Goal: Task Accomplishment & Management: Complete application form

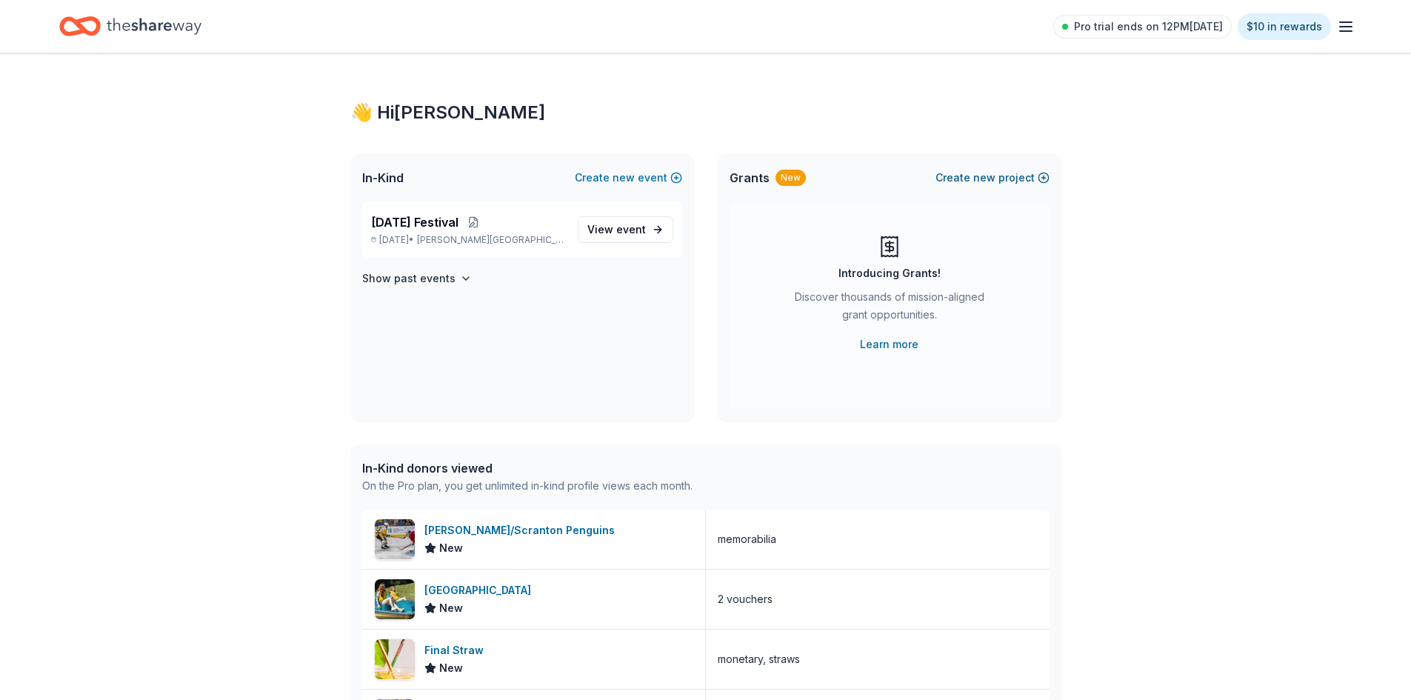
click at [962, 183] on button "Create new project" at bounding box center [992, 178] width 114 height 18
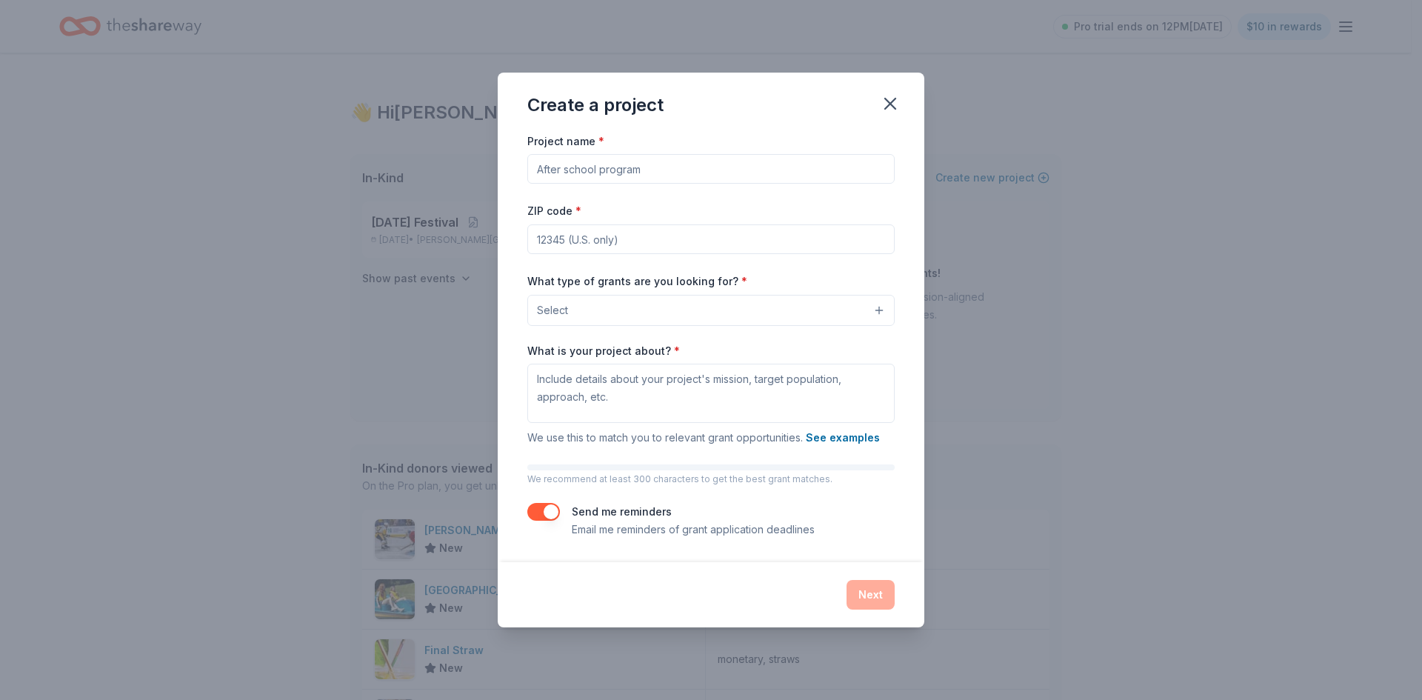
click at [642, 160] on input "Project name *" at bounding box center [710, 169] width 367 height 30
type input "Easton Area High School Instrumental Music Association"
click at [566, 235] on input "ZIP code *" at bounding box center [710, 239] width 367 height 30
click at [707, 242] on input "1804" at bounding box center [710, 239] width 367 height 30
type input "18045"
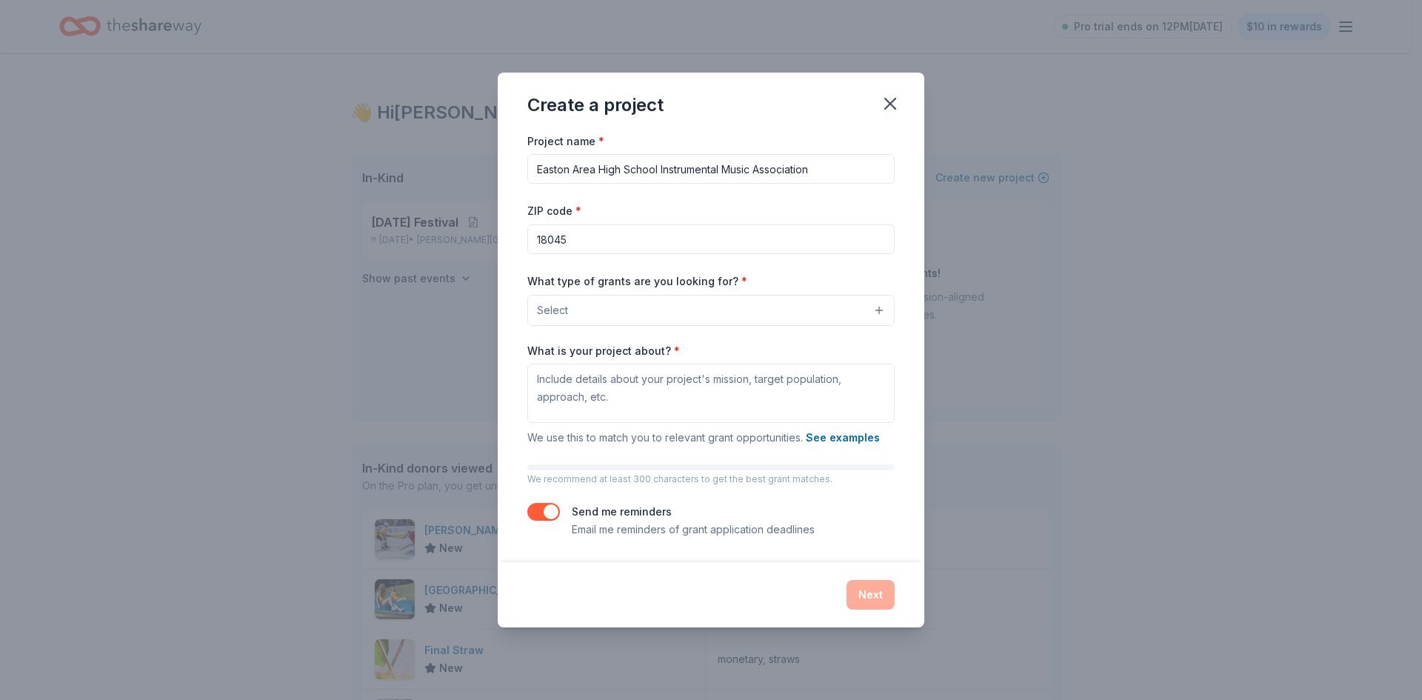
click at [754, 310] on button "Select" at bounding box center [710, 310] width 367 height 31
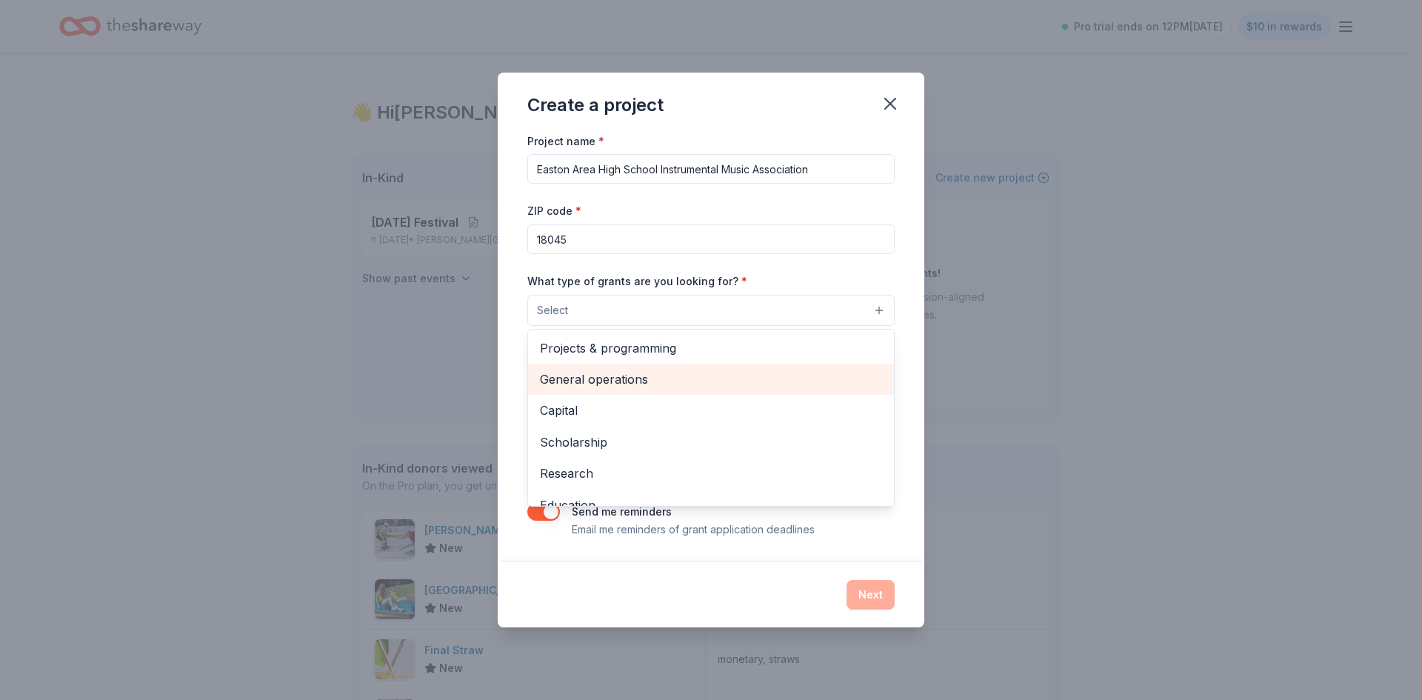
click at [641, 381] on span "General operations" at bounding box center [711, 379] width 342 height 19
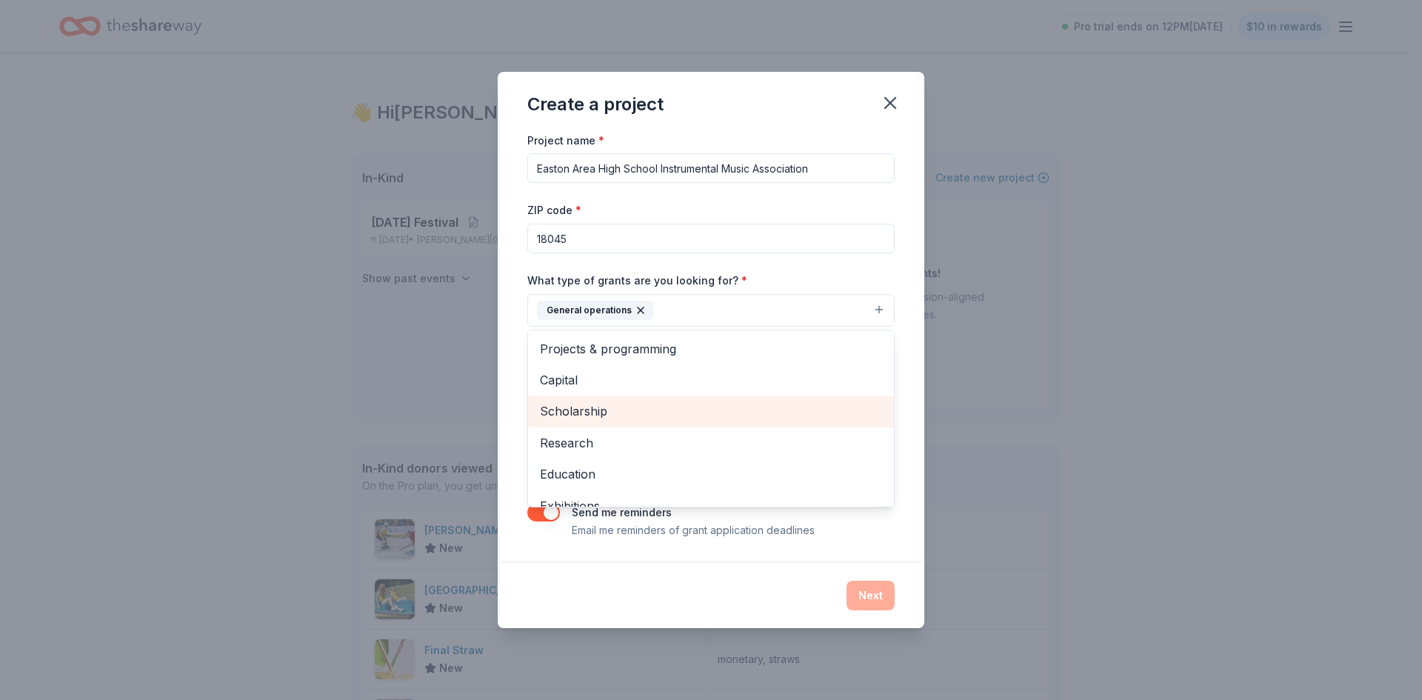
click at [635, 410] on span "Scholarship" at bounding box center [711, 410] width 342 height 19
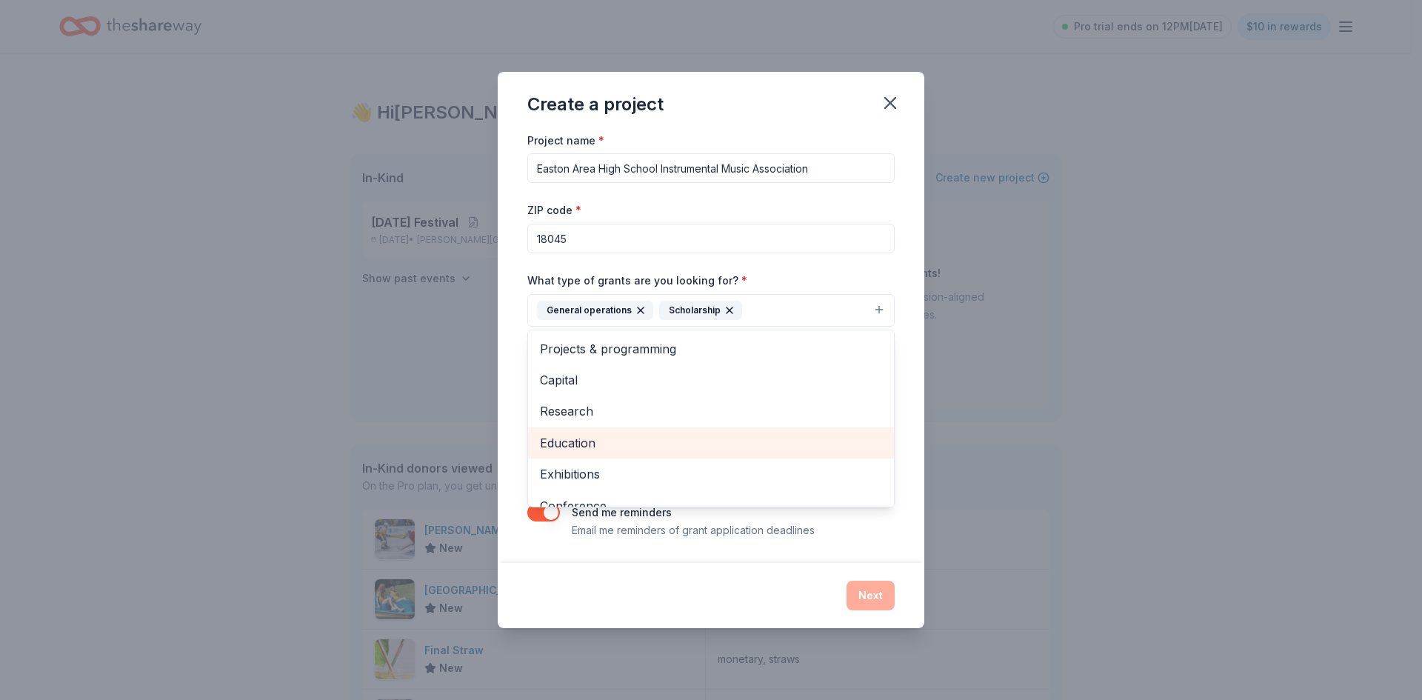
click at [612, 444] on span "Education" at bounding box center [711, 442] width 342 height 19
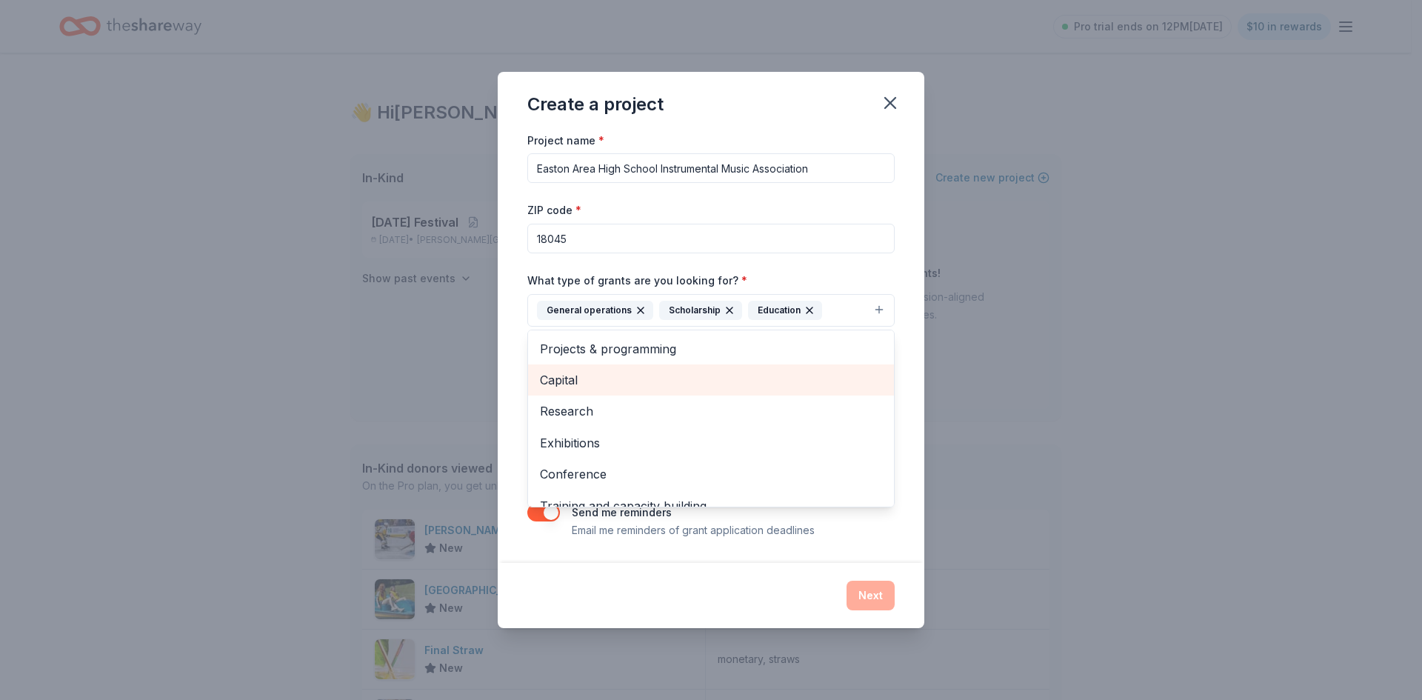
click at [609, 382] on span "Capital" at bounding box center [711, 379] width 342 height 19
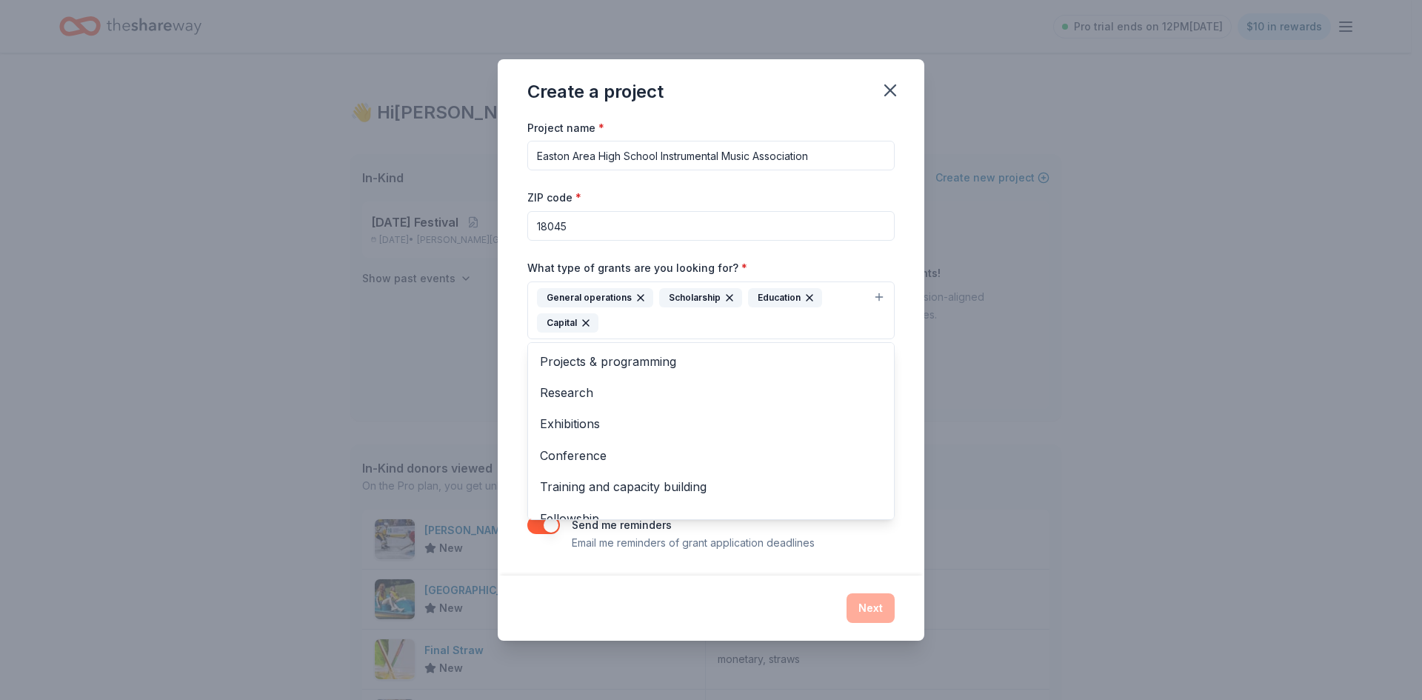
click at [866, 265] on div "What type of grants are you looking for? * General operations Scholarship Educa…" at bounding box center [710, 298] width 367 height 81
click at [806, 321] on div "General operations Scholarship Education Capital" at bounding box center [702, 310] width 330 height 44
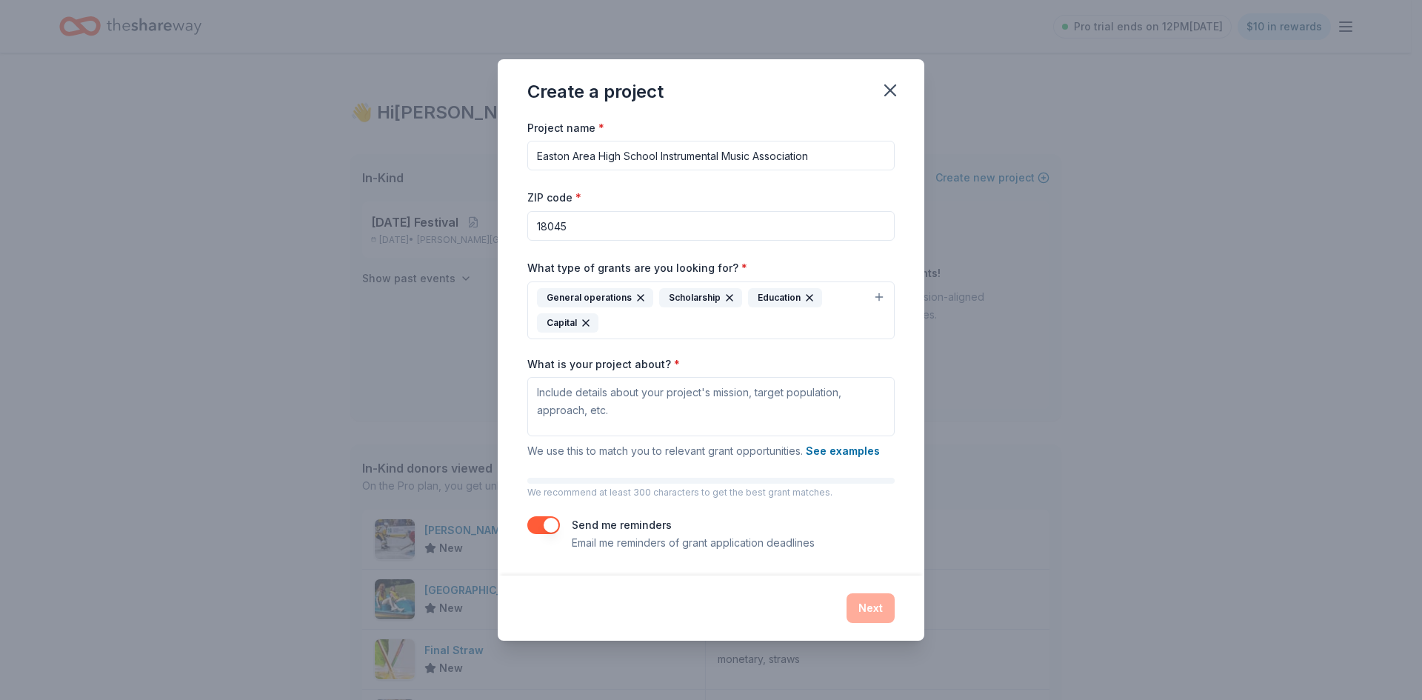
drag, startPoint x: 633, startPoint y: 328, endPoint x: 537, endPoint y: 244, distance: 128.0
click at [532, 264] on div "What type of grants are you looking for? * General operations Scholarship Educa…" at bounding box center [710, 298] width 367 height 81
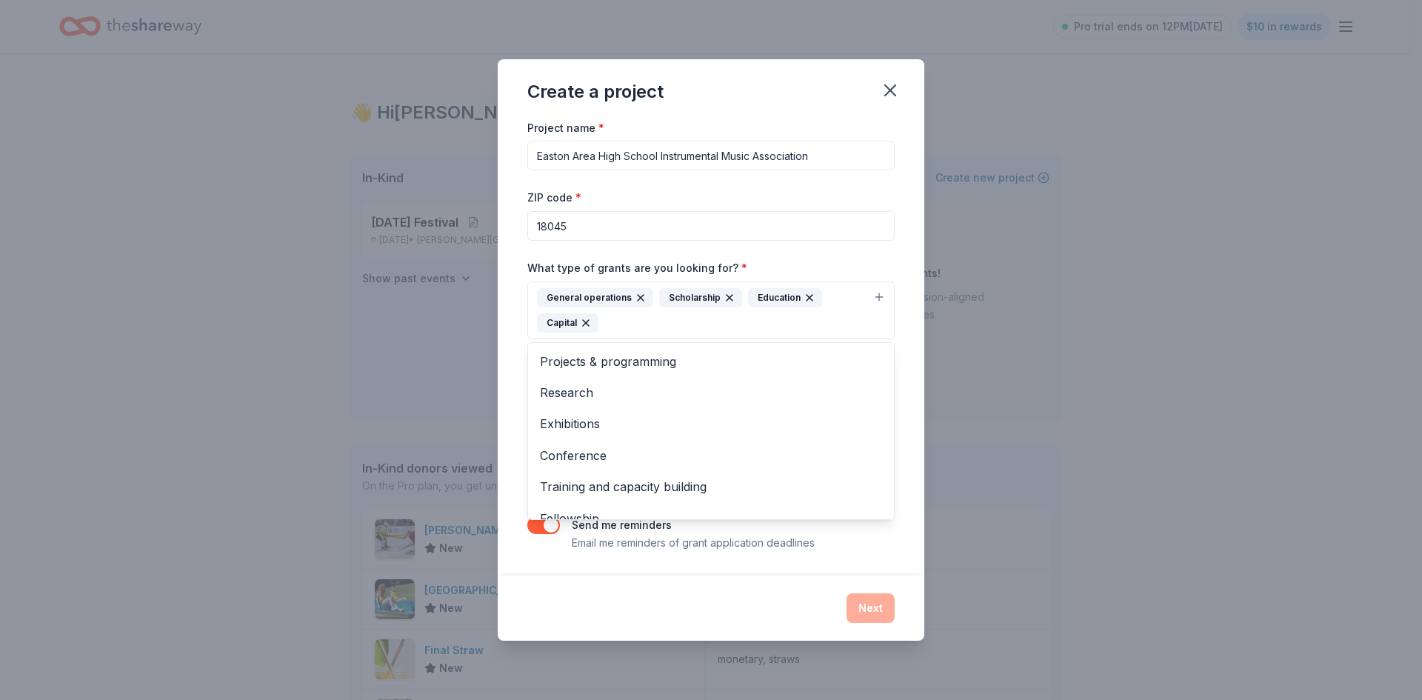
click at [868, 321] on button "General operations Scholarship Education Capital" at bounding box center [710, 310] width 367 height 58
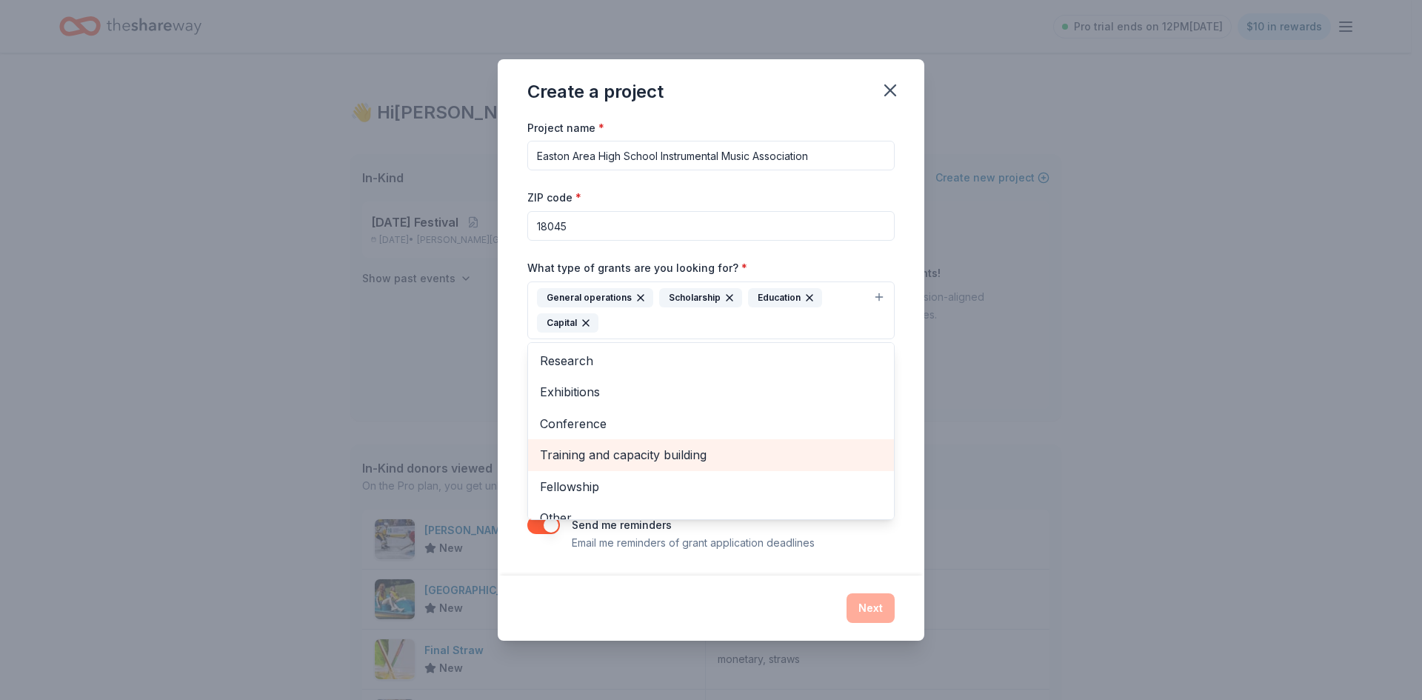
scroll to position [49, 0]
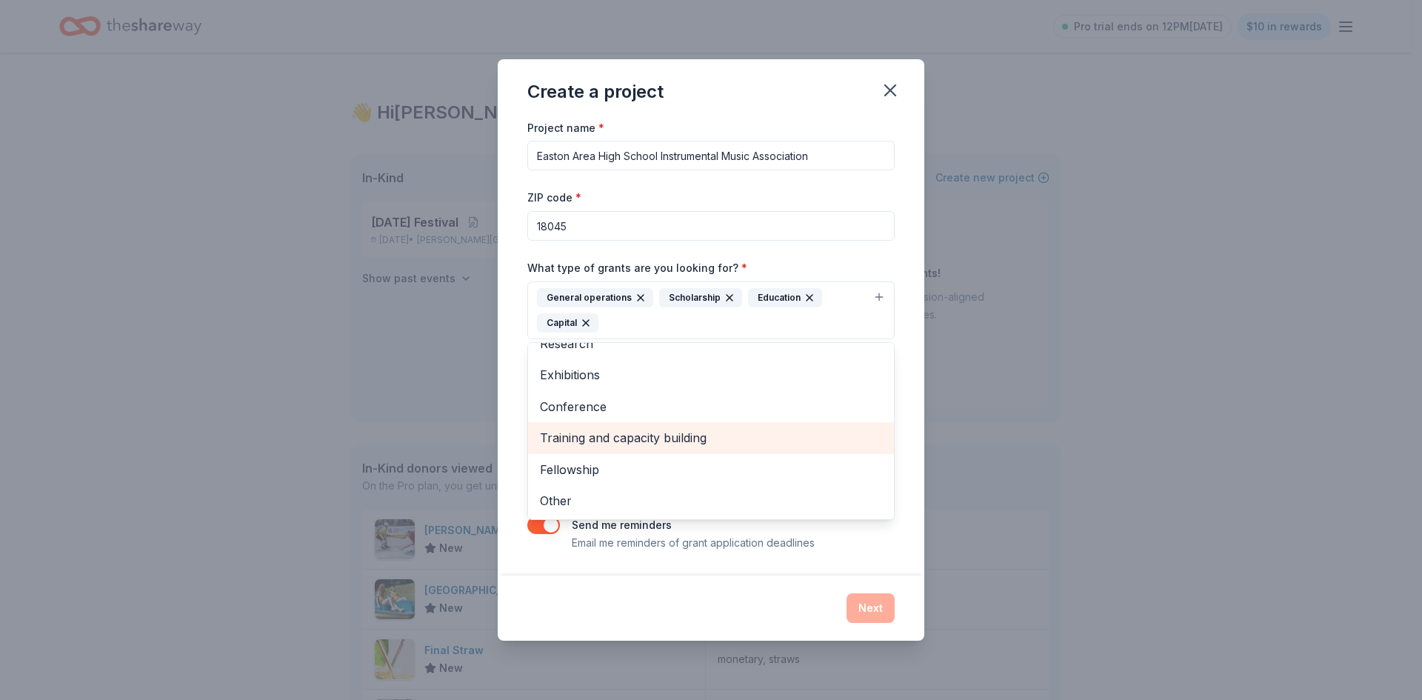
click at [664, 432] on span "Training and capacity building" at bounding box center [711, 437] width 342 height 19
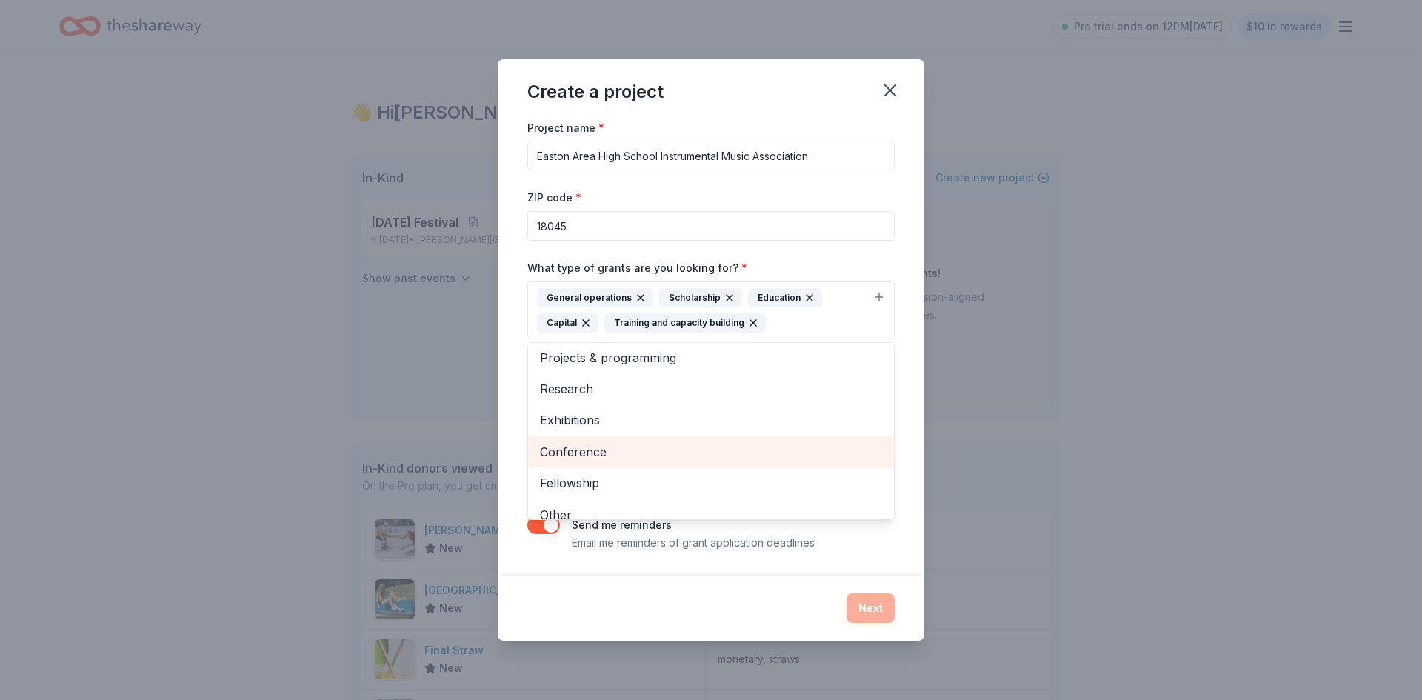
scroll to position [0, 0]
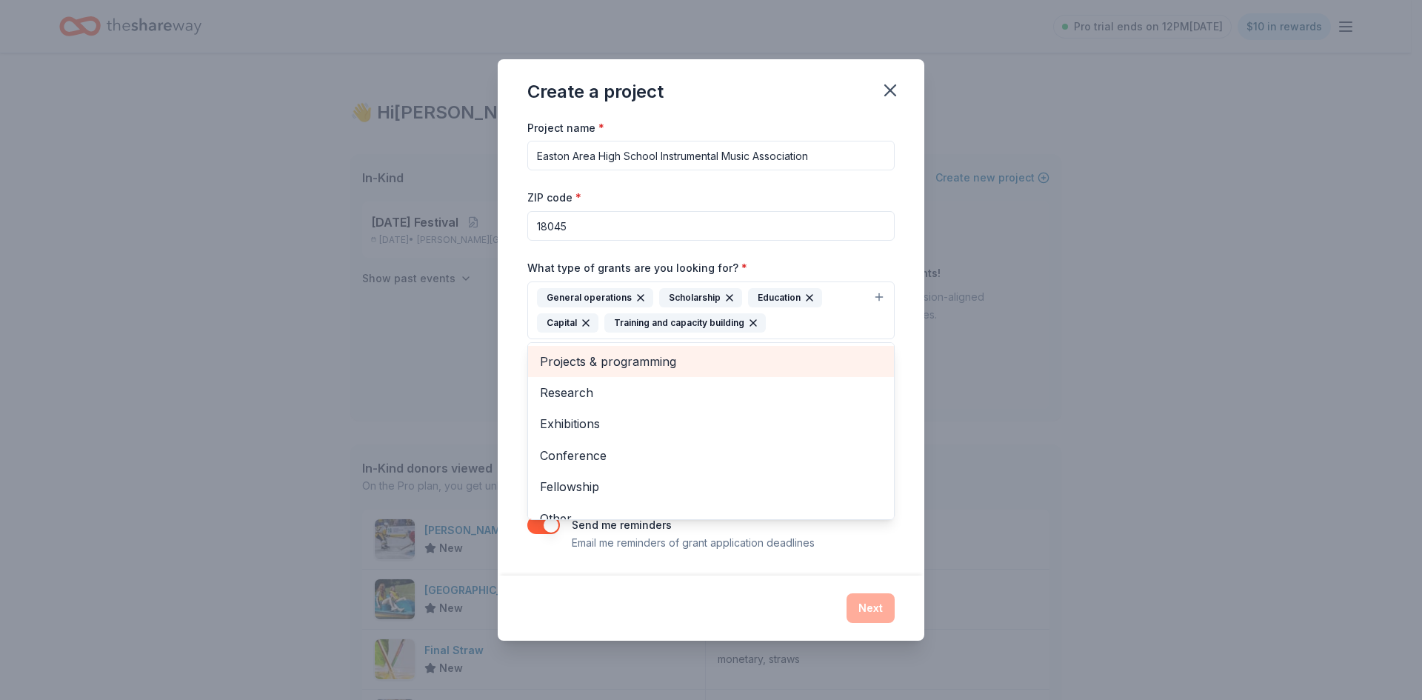
click at [659, 364] on span "Projects & programming" at bounding box center [711, 361] width 342 height 19
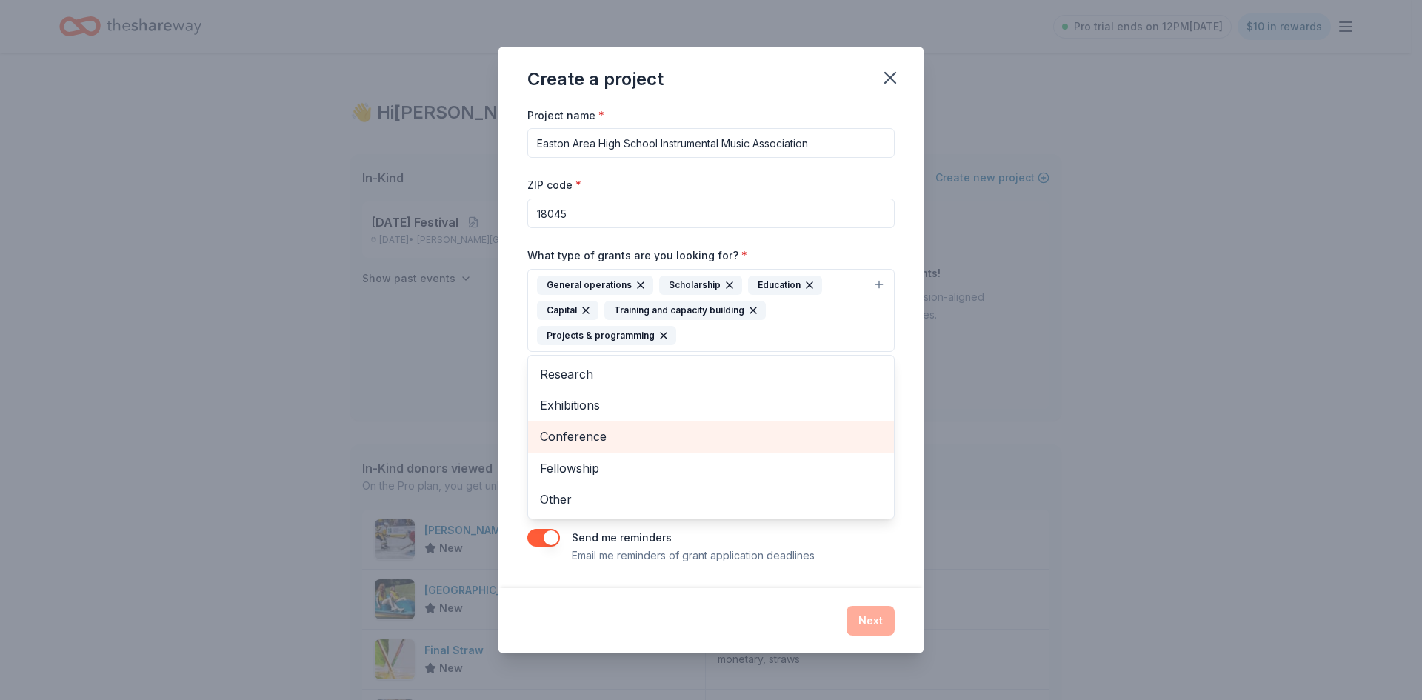
click at [607, 433] on span "Conference" at bounding box center [711, 436] width 342 height 19
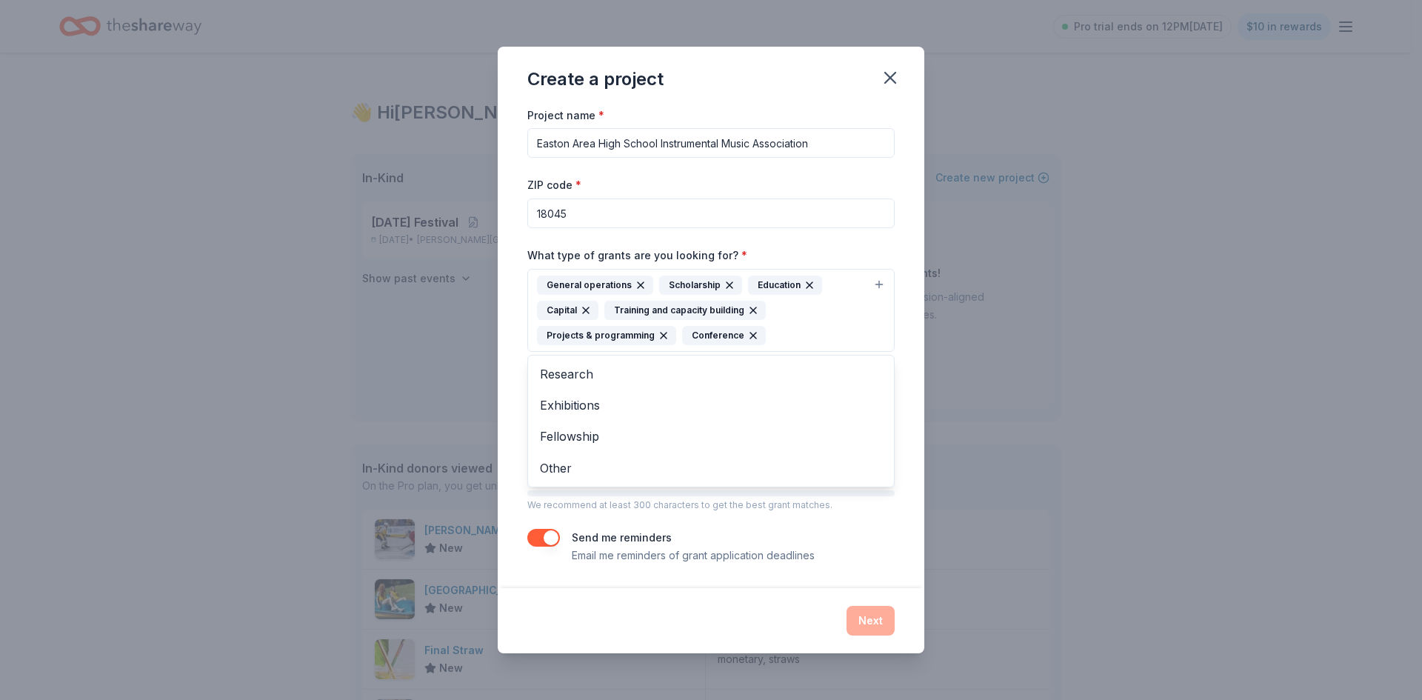
click at [861, 247] on div "What type of grants are you looking for? * General operations Scholarship Educa…" at bounding box center [710, 299] width 367 height 106
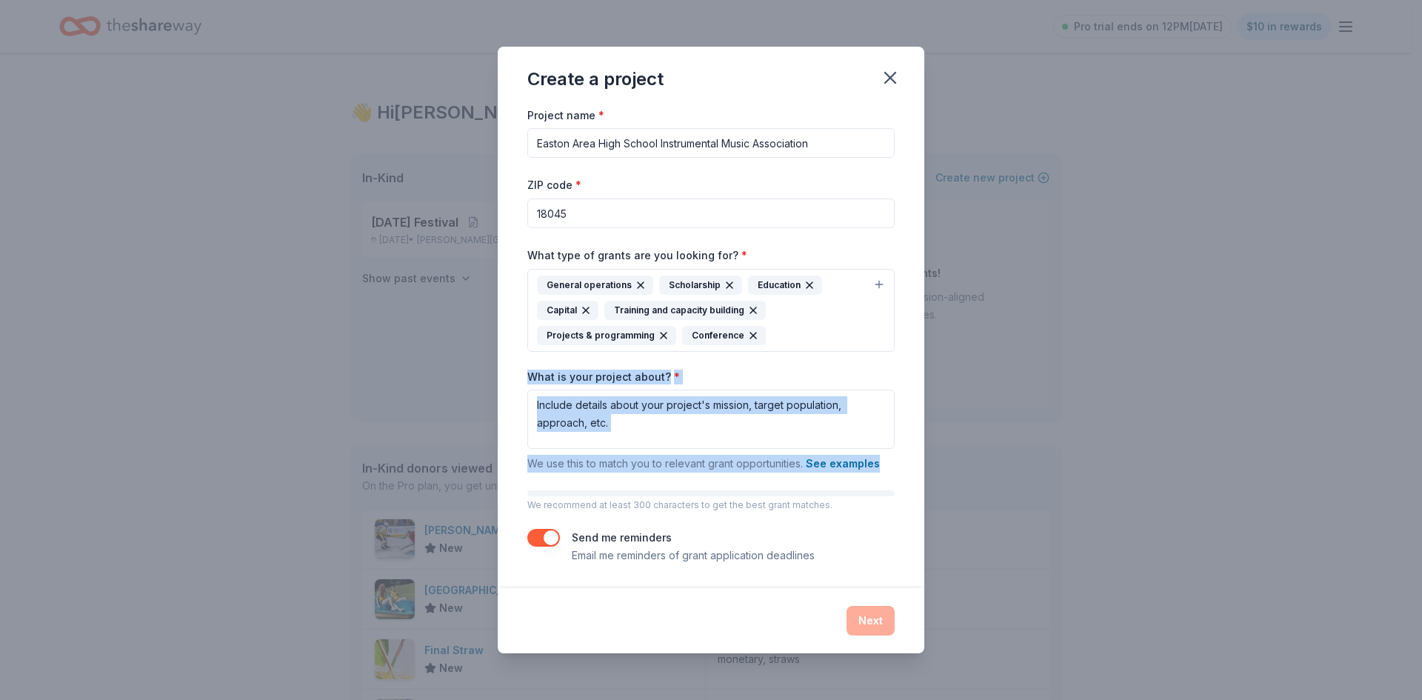
drag, startPoint x: 892, startPoint y: 469, endPoint x: 516, endPoint y: 361, distance: 390.7
click at [516, 361] on div "Project name * Easton Area High School Instrumental Music Association ZIP code …" at bounding box center [711, 347] width 427 height 482
copy div "What is your project about? * We use this to match you to relevant grant opport…"
click at [674, 435] on textarea "What is your project about? *" at bounding box center [710, 419] width 367 height 59
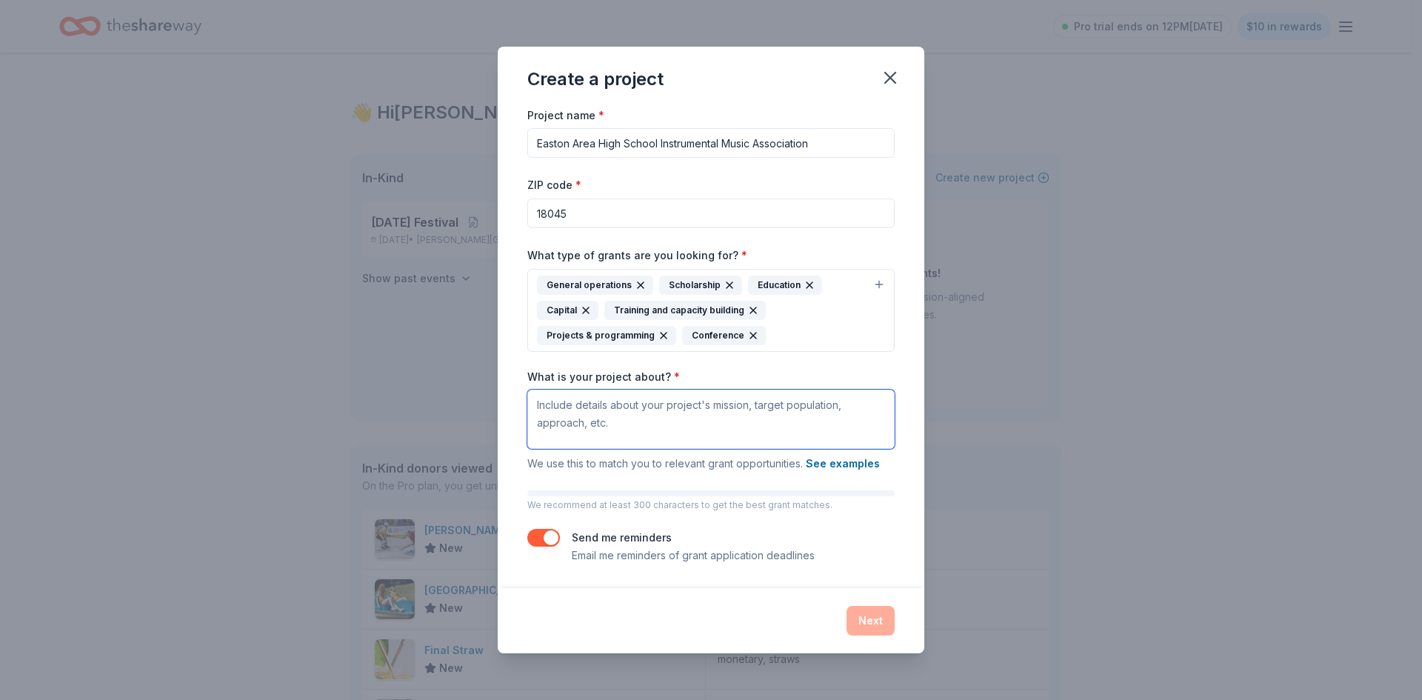
paste textarea "For more than a century, the Easton Area High School Instrumental Music Program…"
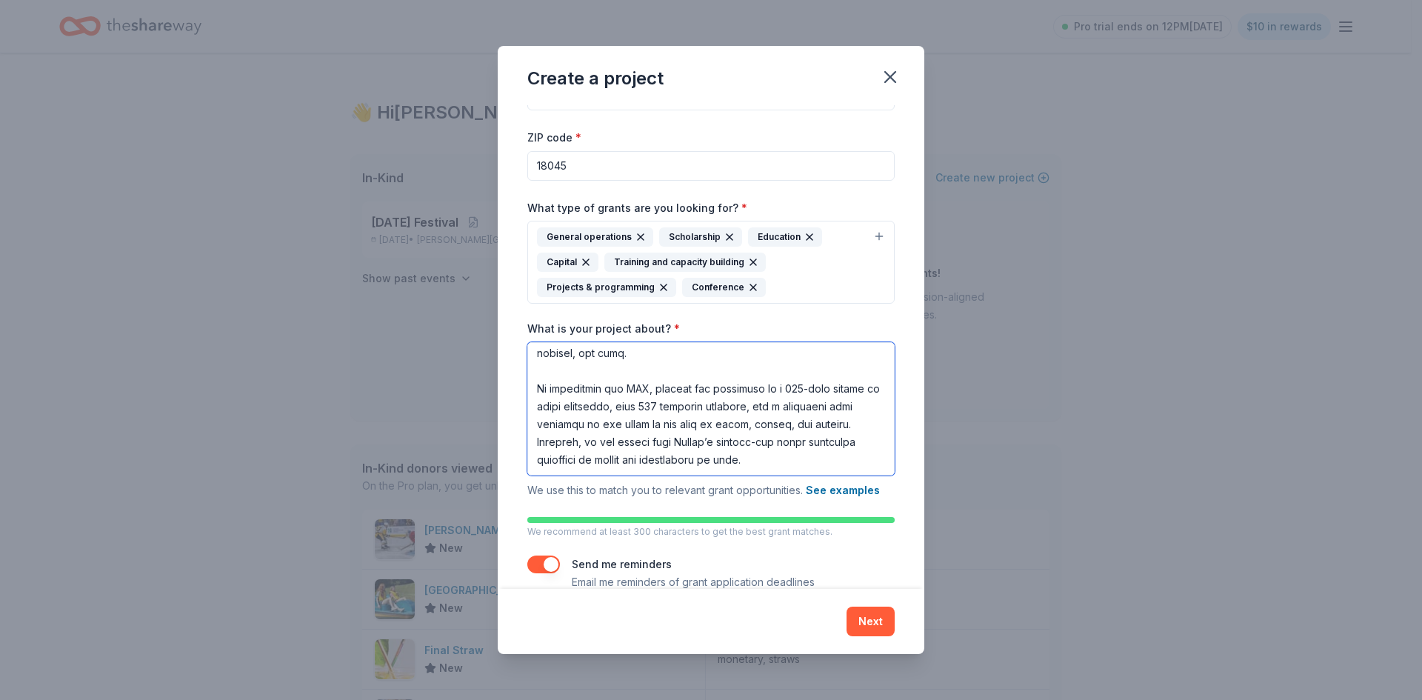
scroll to position [72, 0]
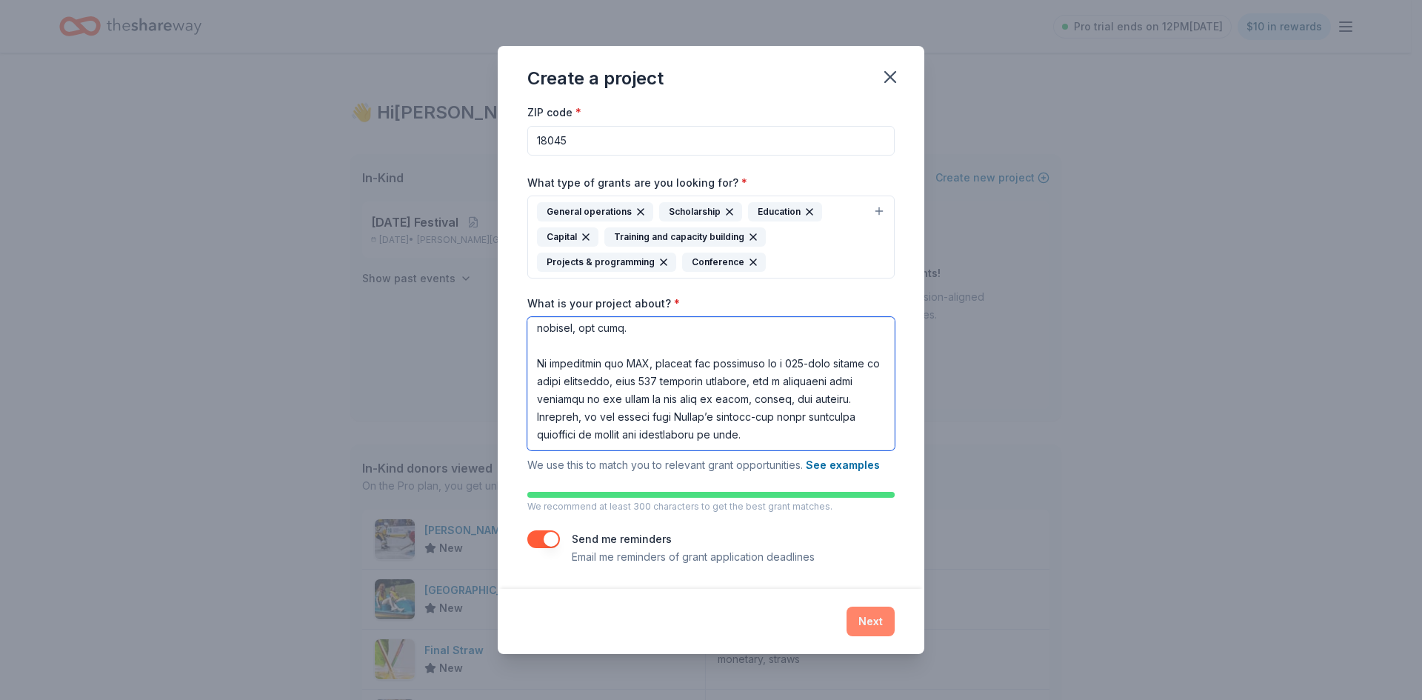
type textarea "For more than a century, the Easton Area High School Instrumental Music Program…"
click at [872, 624] on button "Next" at bounding box center [870, 622] width 48 height 30
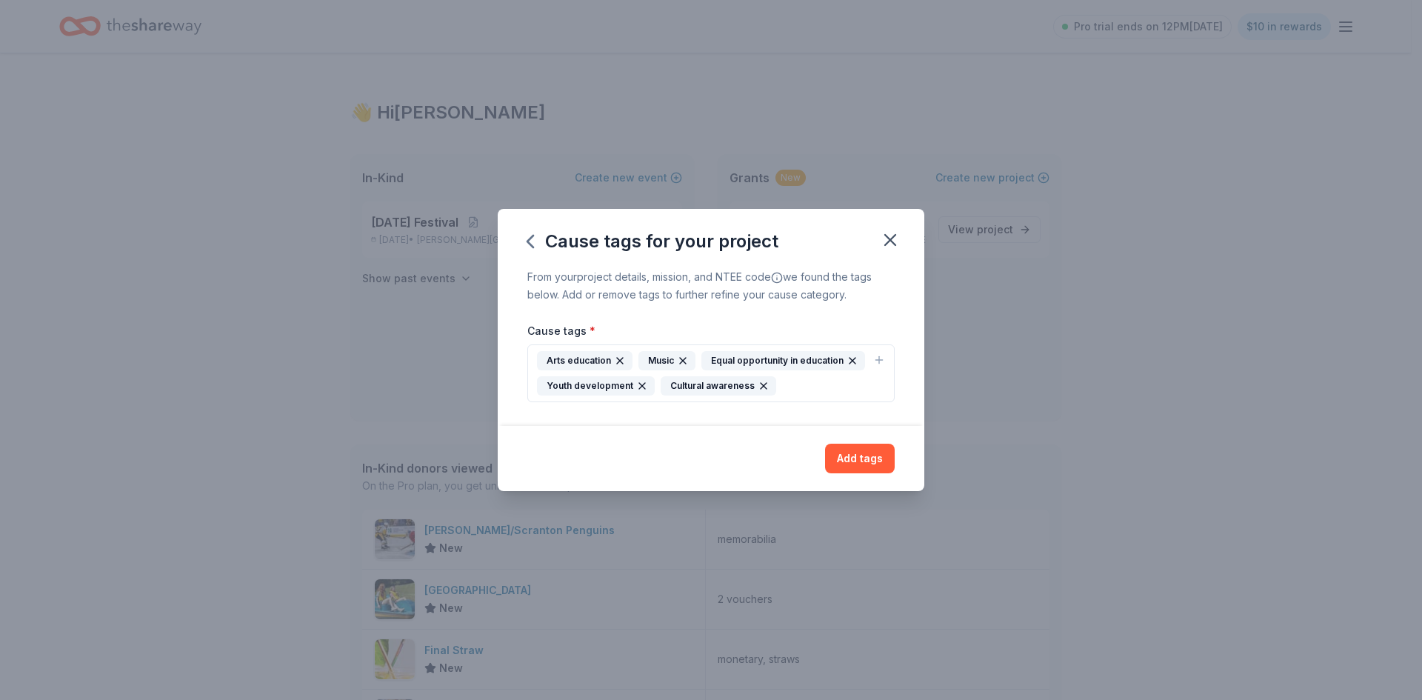
click at [810, 392] on div "Arts education Music Equal opportunity in education Youth development Cultural …" at bounding box center [702, 373] width 330 height 44
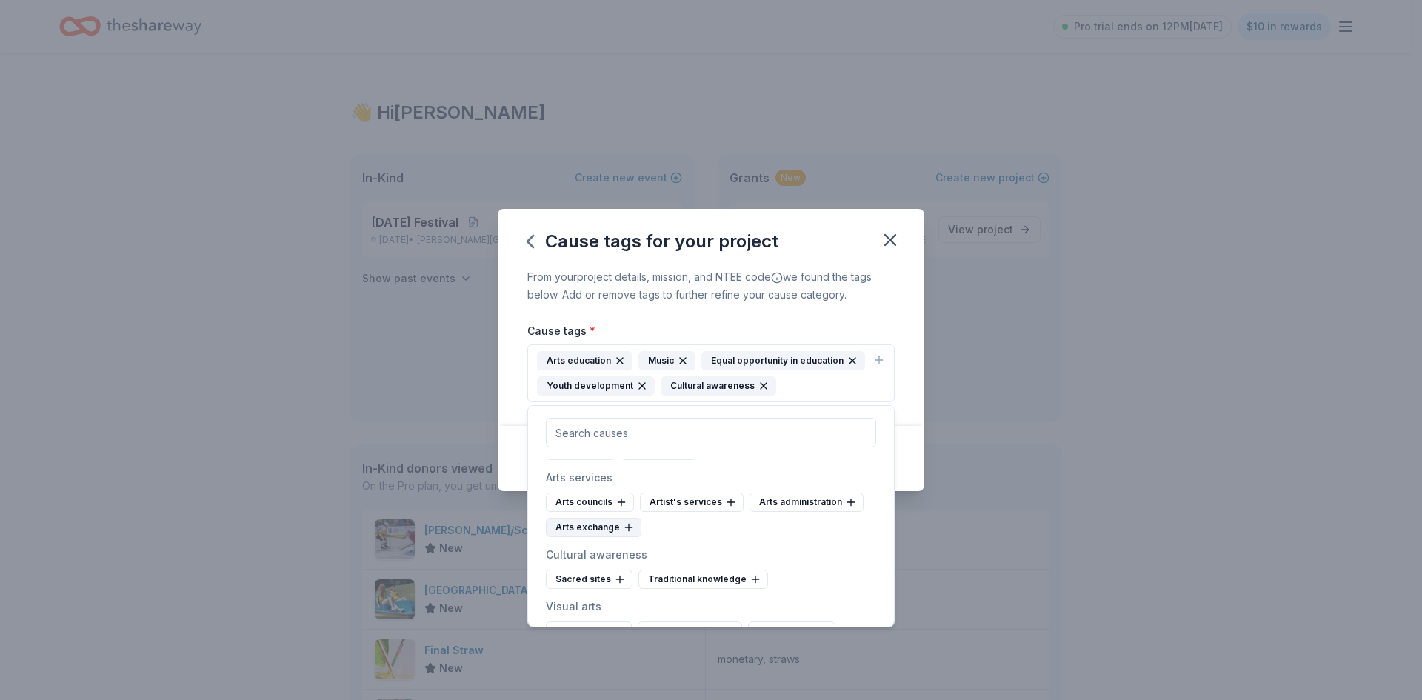
scroll to position [74, 0]
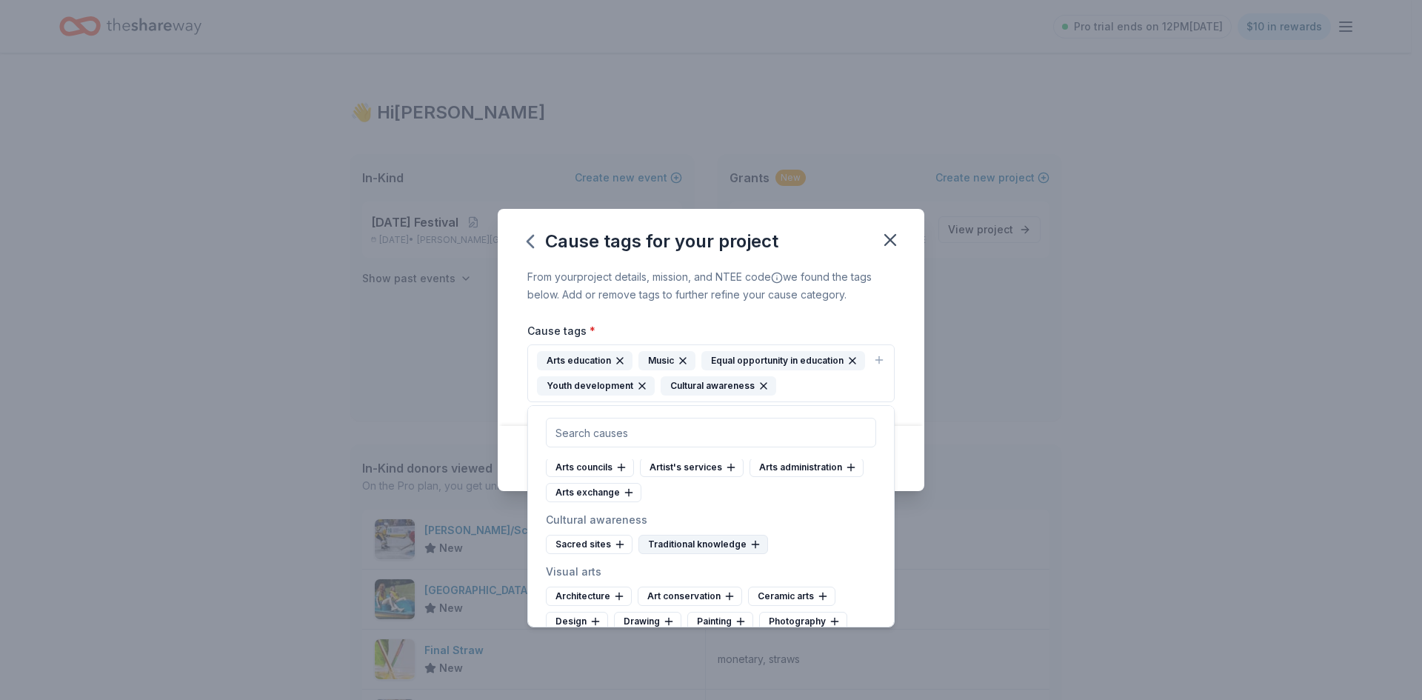
click at [749, 547] on icon at bounding box center [755, 544] width 12 height 12
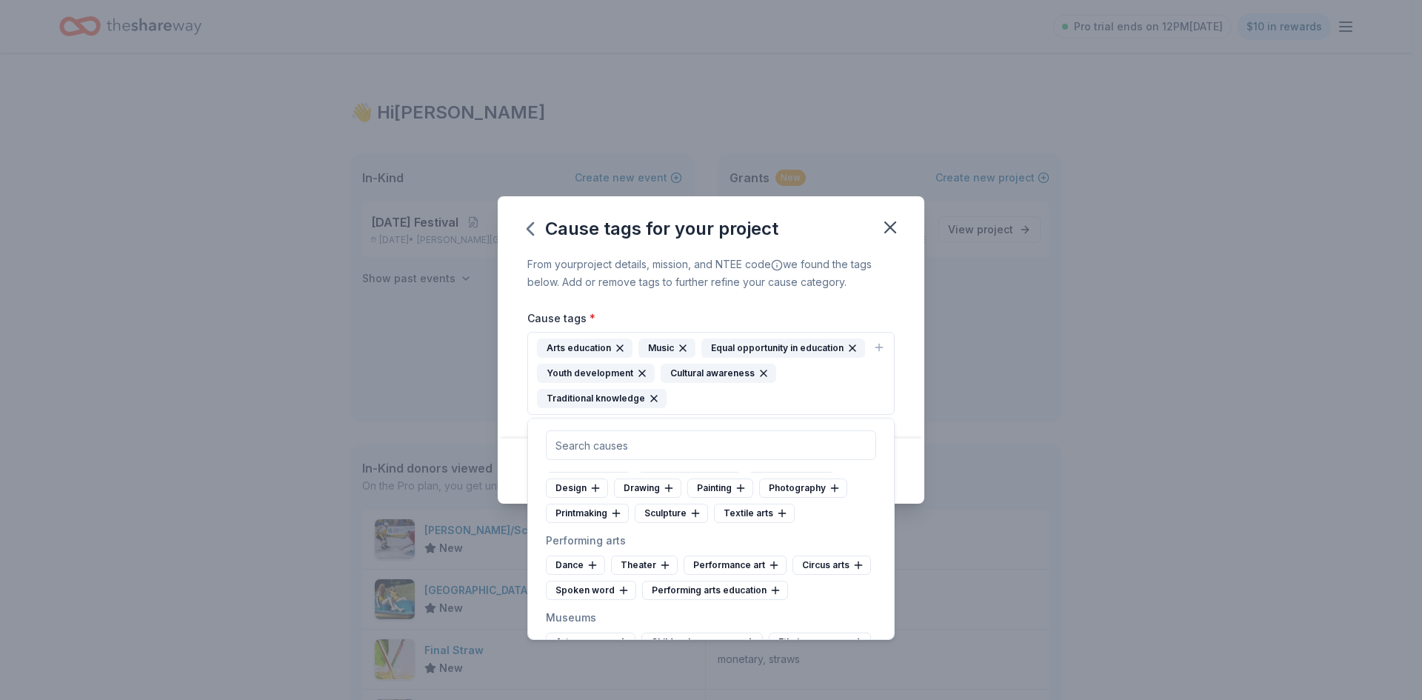
scroll to position [222, 0]
click at [660, 558] on icon at bounding box center [665, 563] width 12 height 12
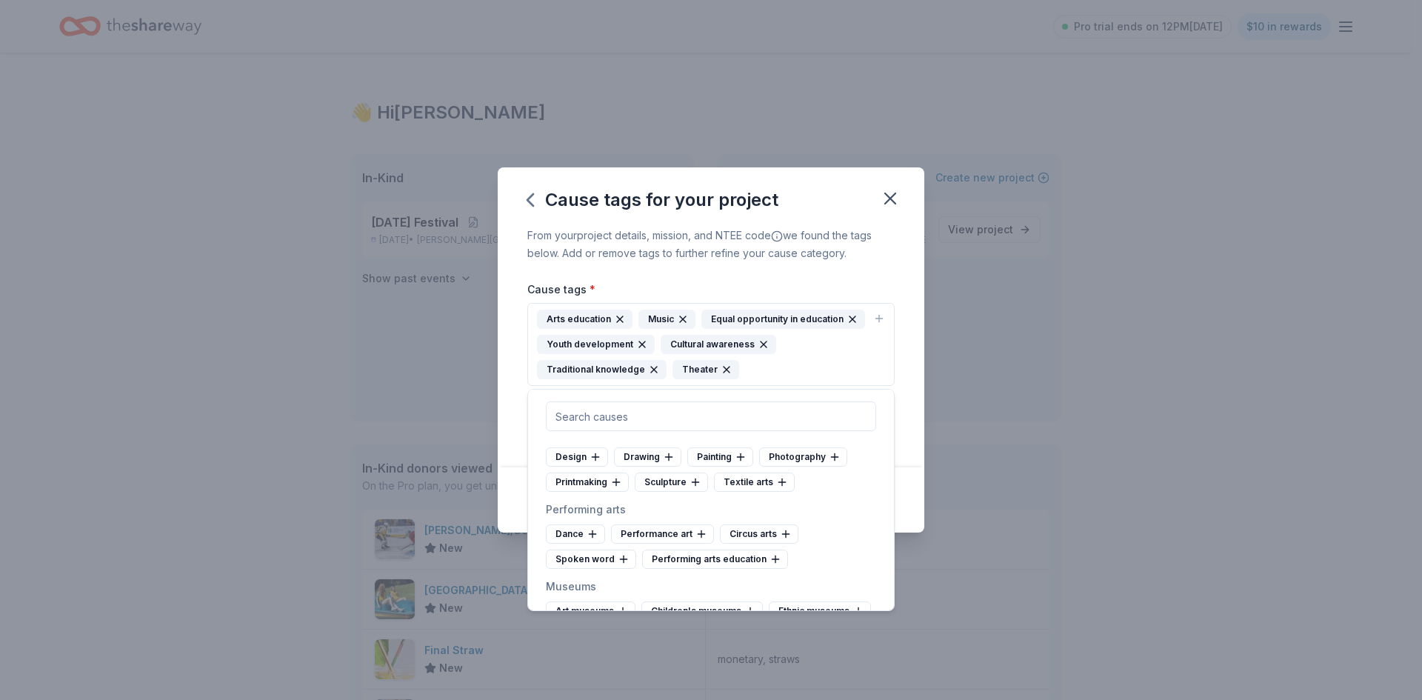
click at [723, 373] on icon "button" at bounding box center [727, 370] width 12 height 12
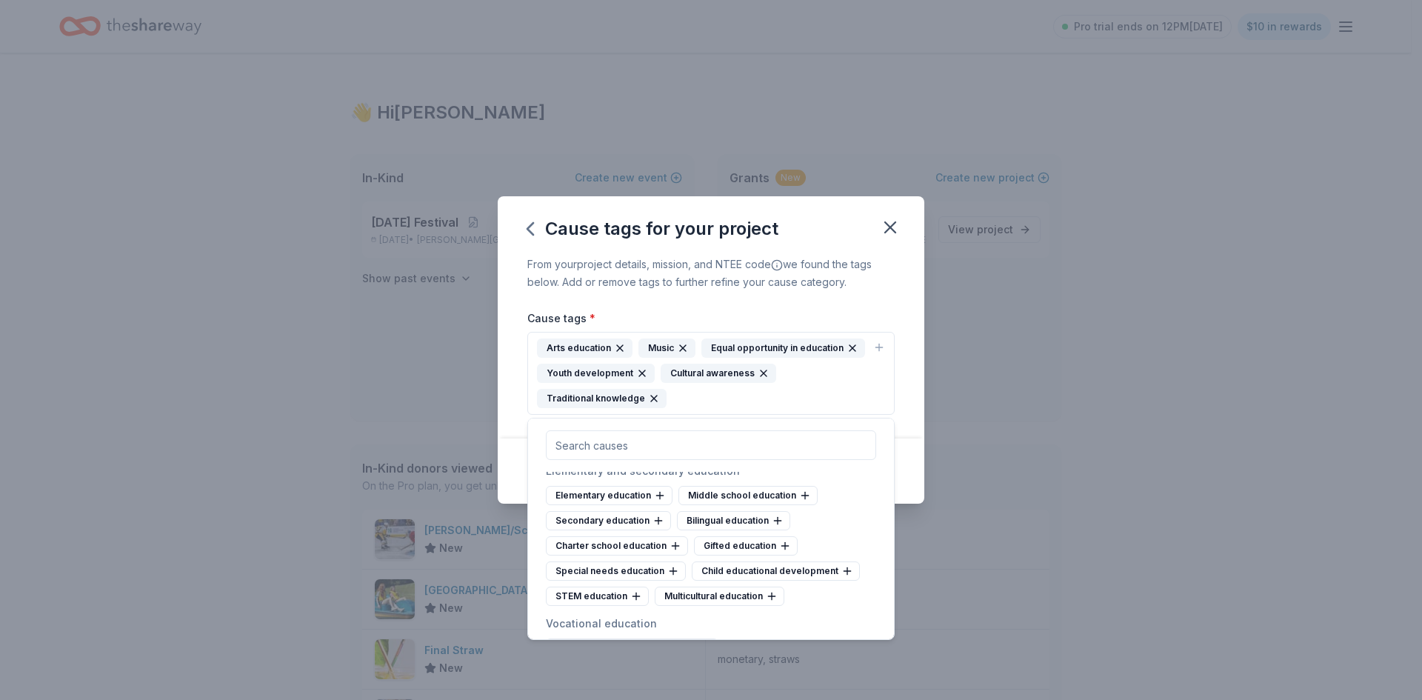
scroll to position [741, 0]
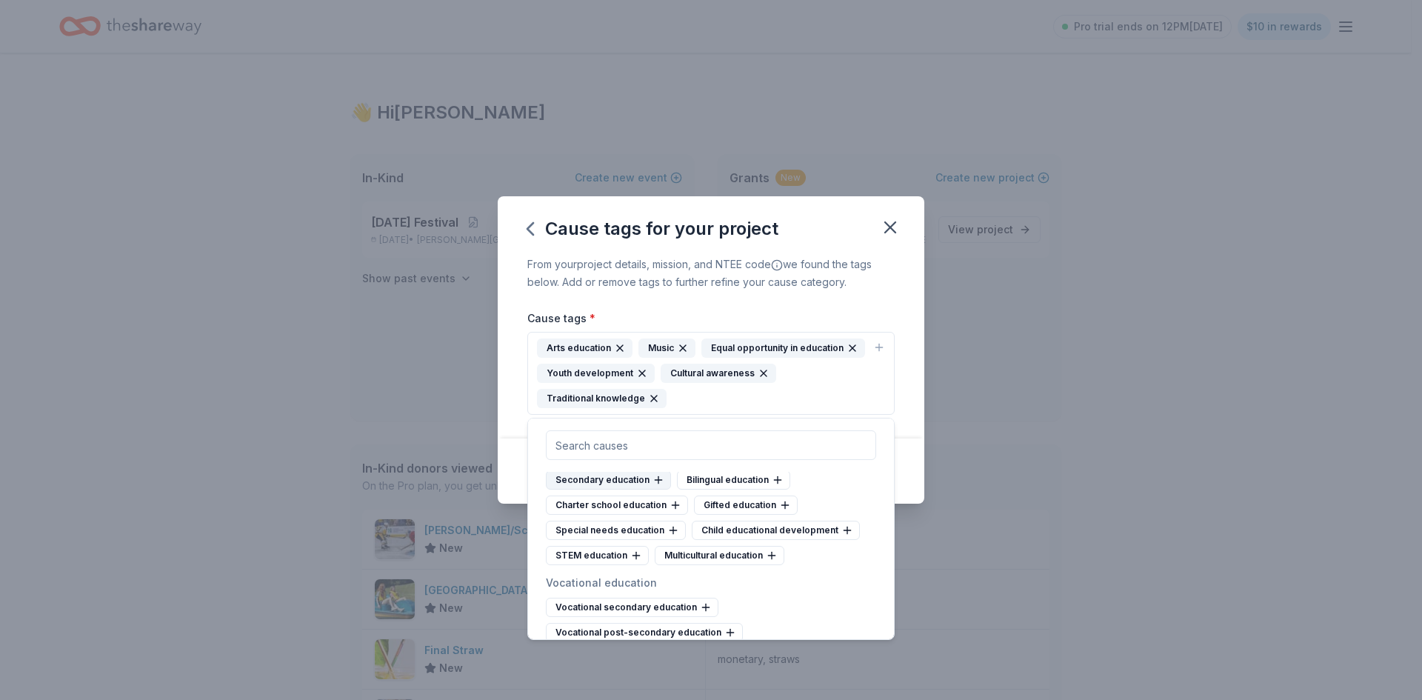
click at [652, 486] on icon at bounding box center [658, 480] width 12 height 12
click at [631, 511] on icon at bounding box center [637, 505] width 12 height 12
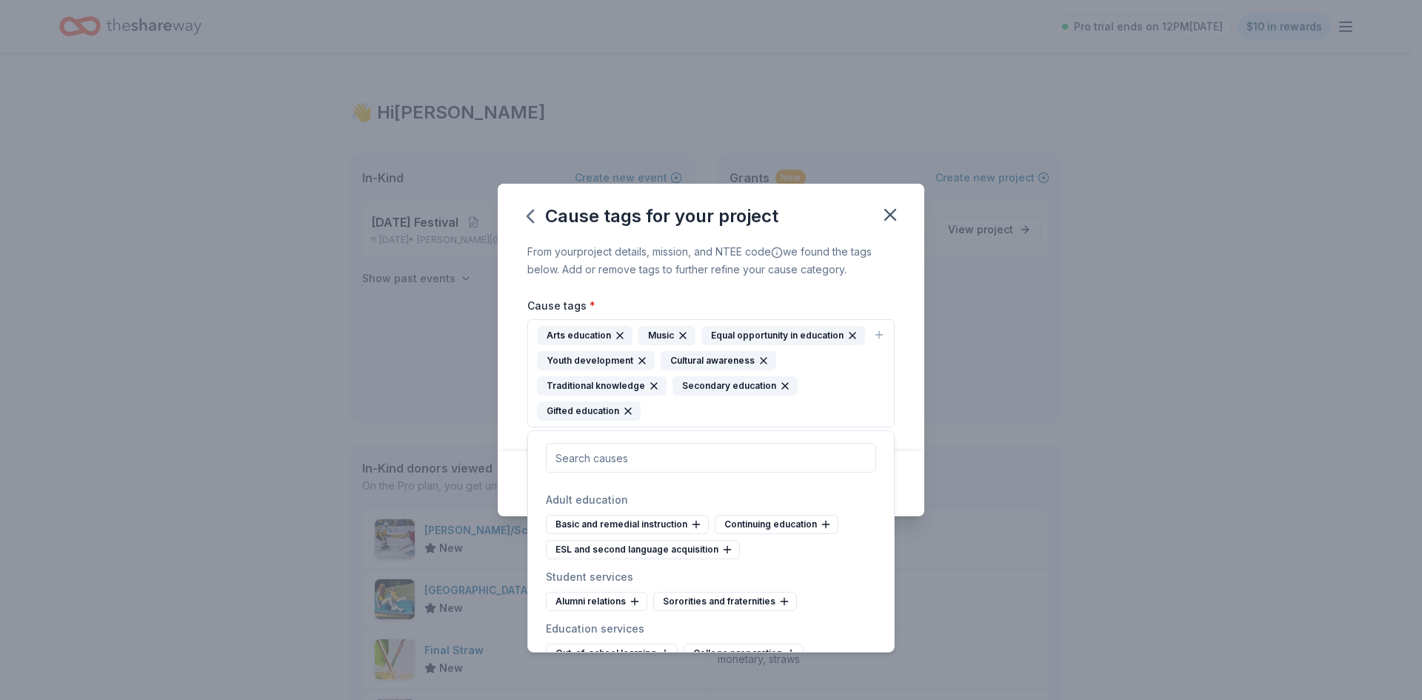
scroll to position [1111, 0]
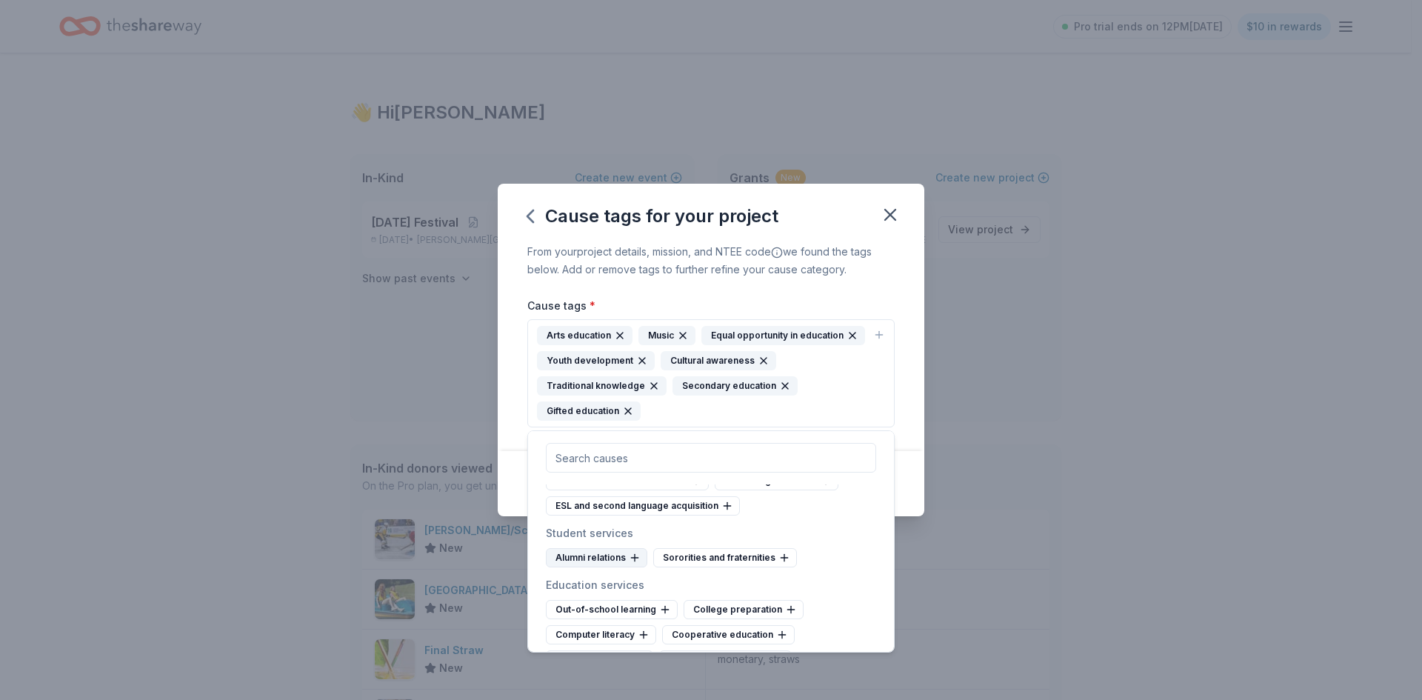
click at [633, 564] on icon at bounding box center [635, 558] width 12 height 12
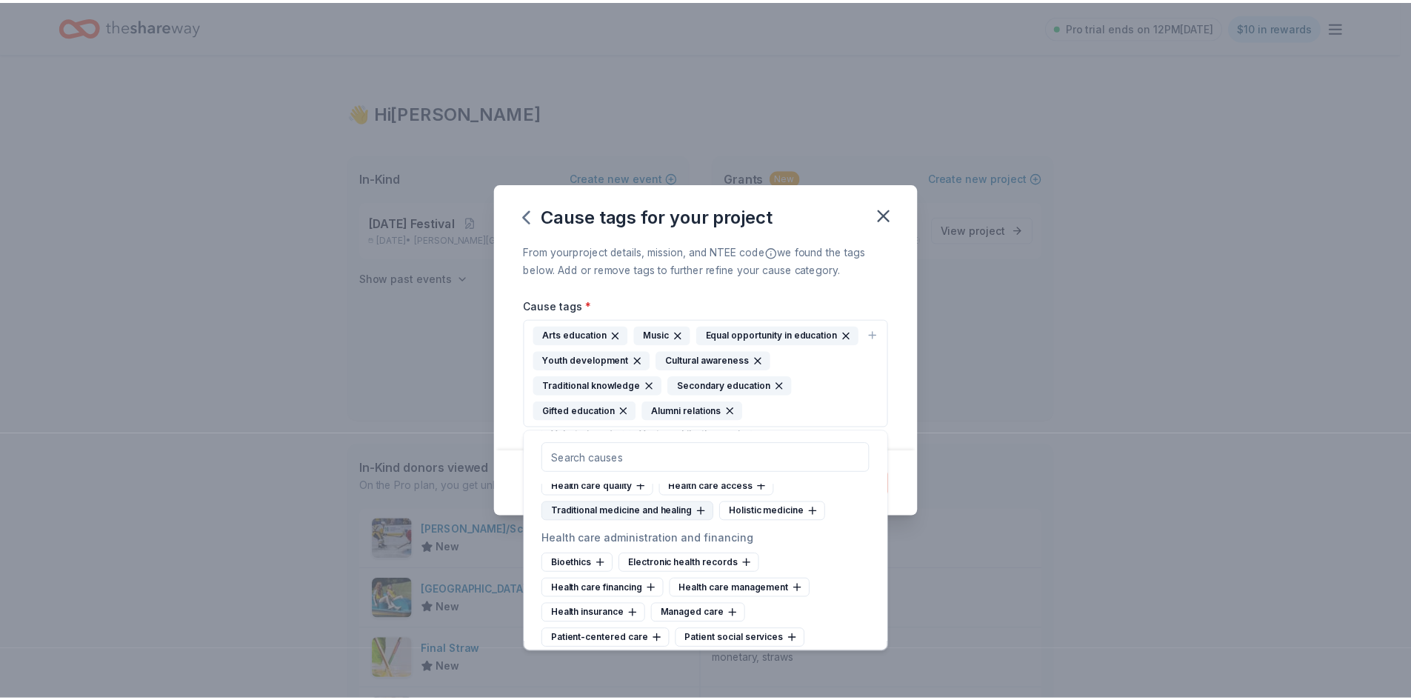
scroll to position [1925, 0]
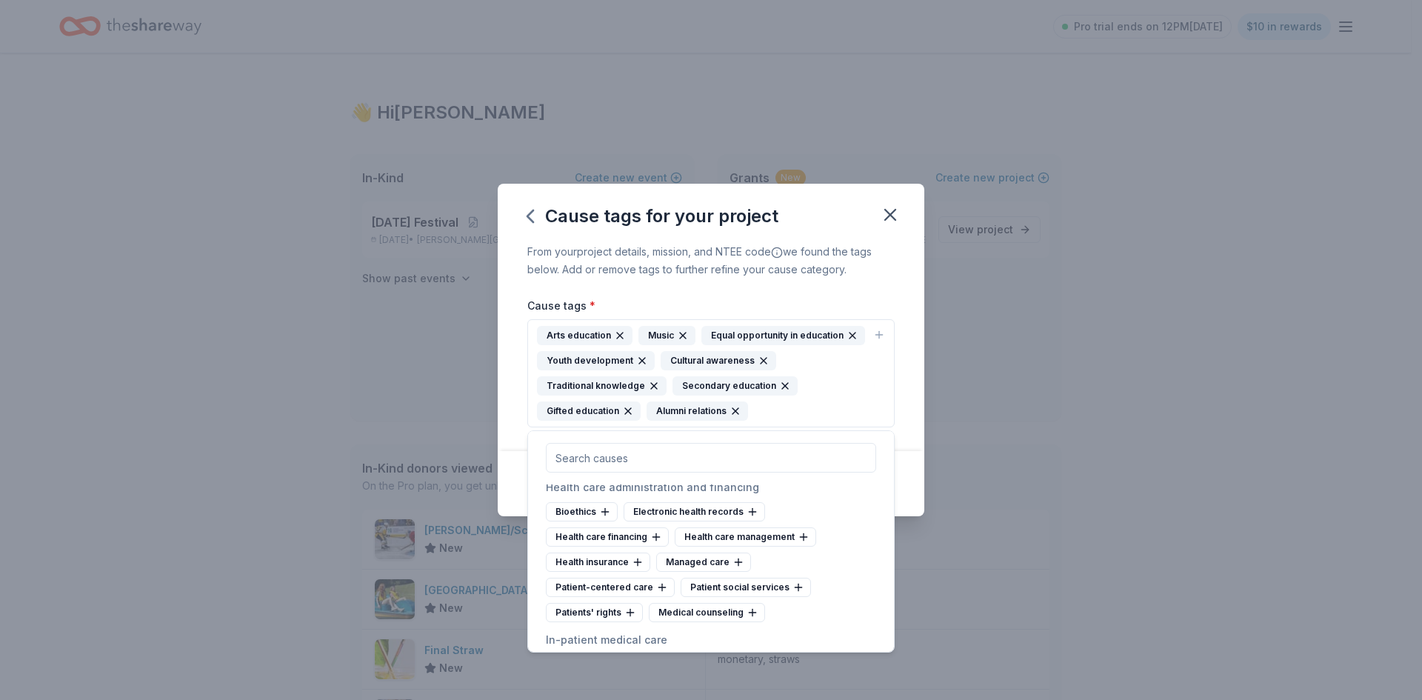
click at [892, 290] on div "From your project details, mission, and NTEE code we found the tags below. Add …" at bounding box center [711, 347] width 427 height 208
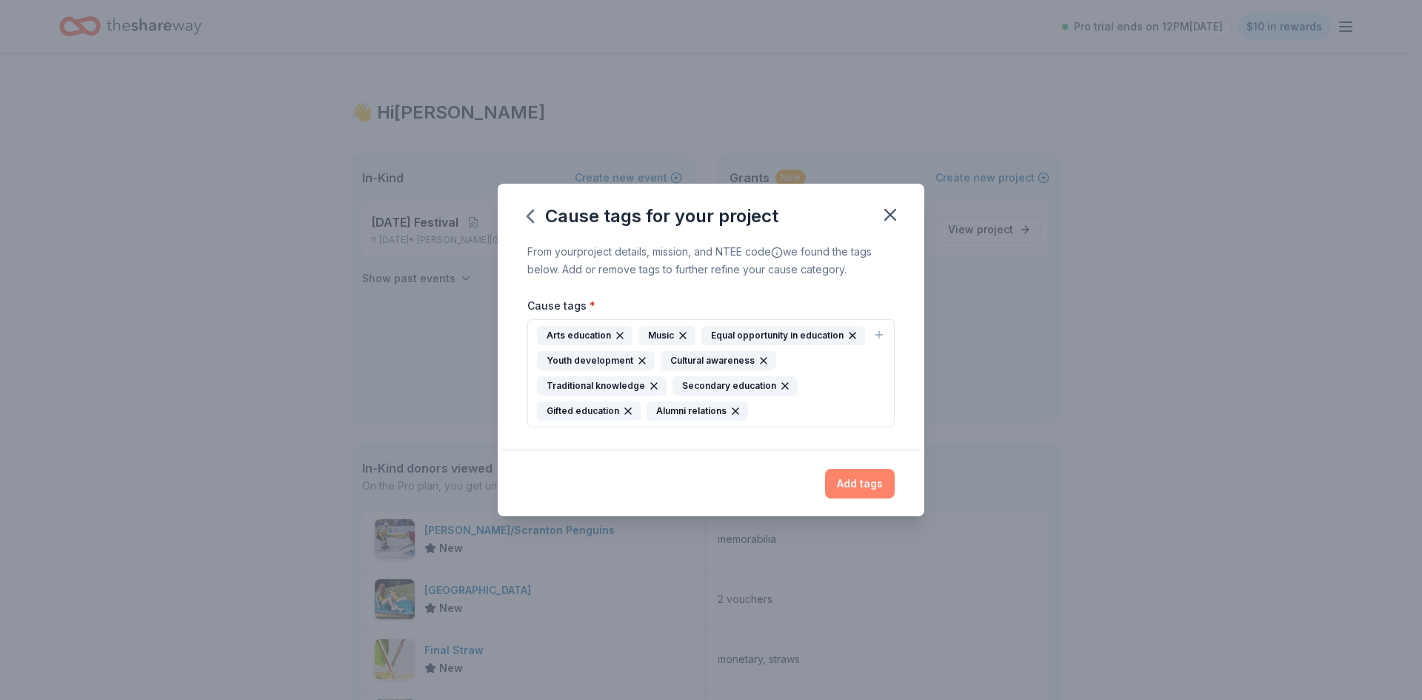
click at [861, 490] on button "Add tags" at bounding box center [860, 484] width 70 height 30
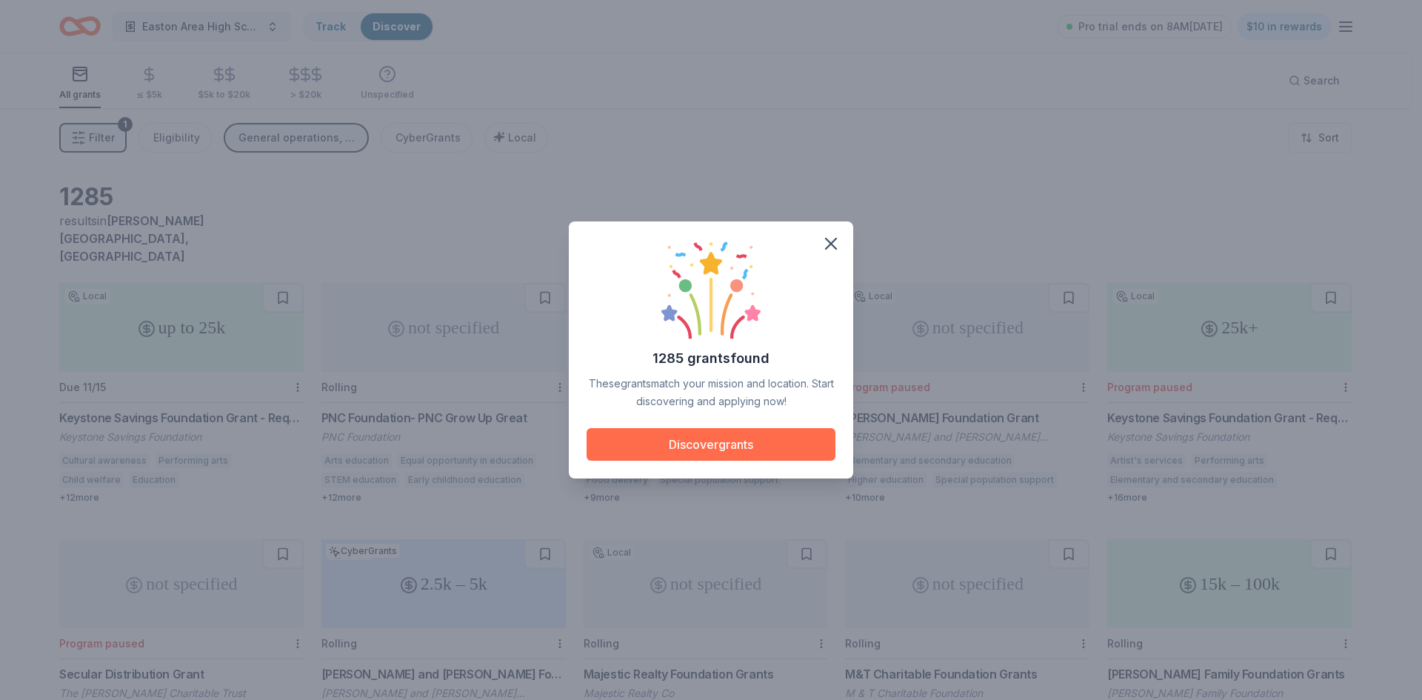
click at [740, 452] on button "Discover grants" at bounding box center [711, 444] width 249 height 33
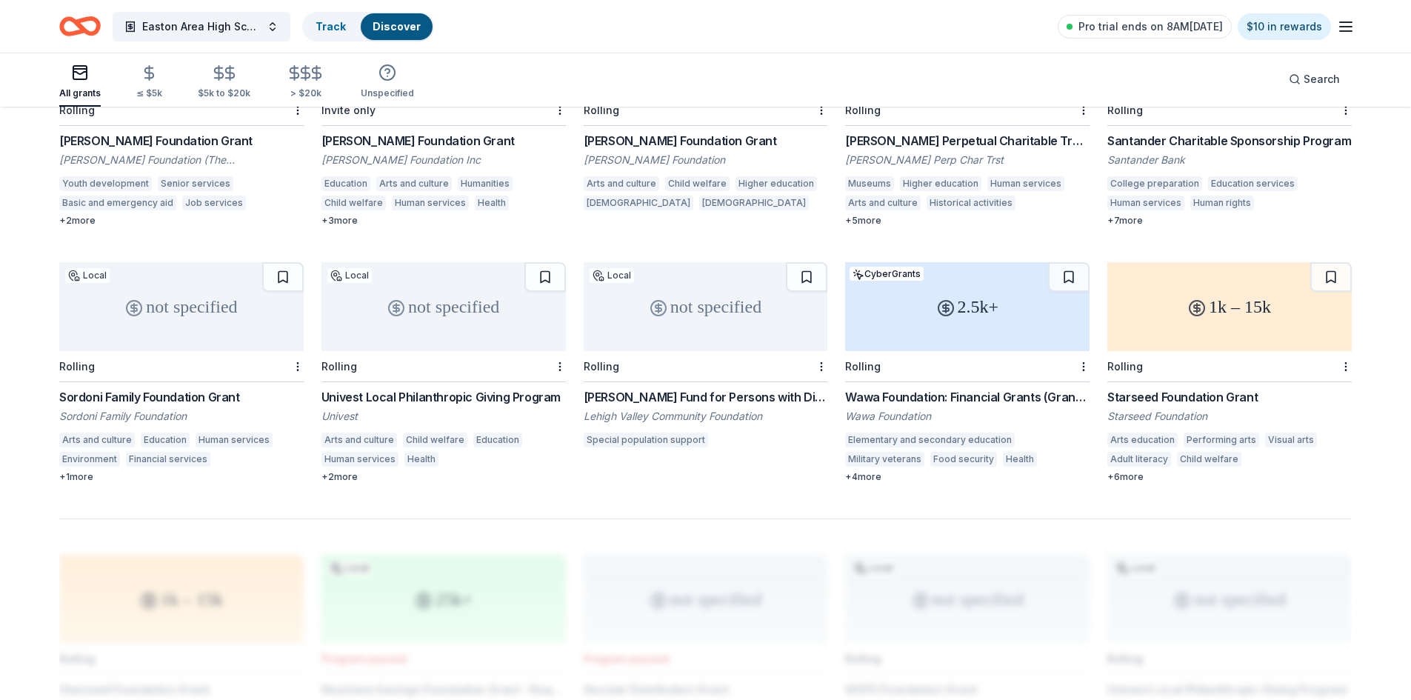
scroll to position [735, 0]
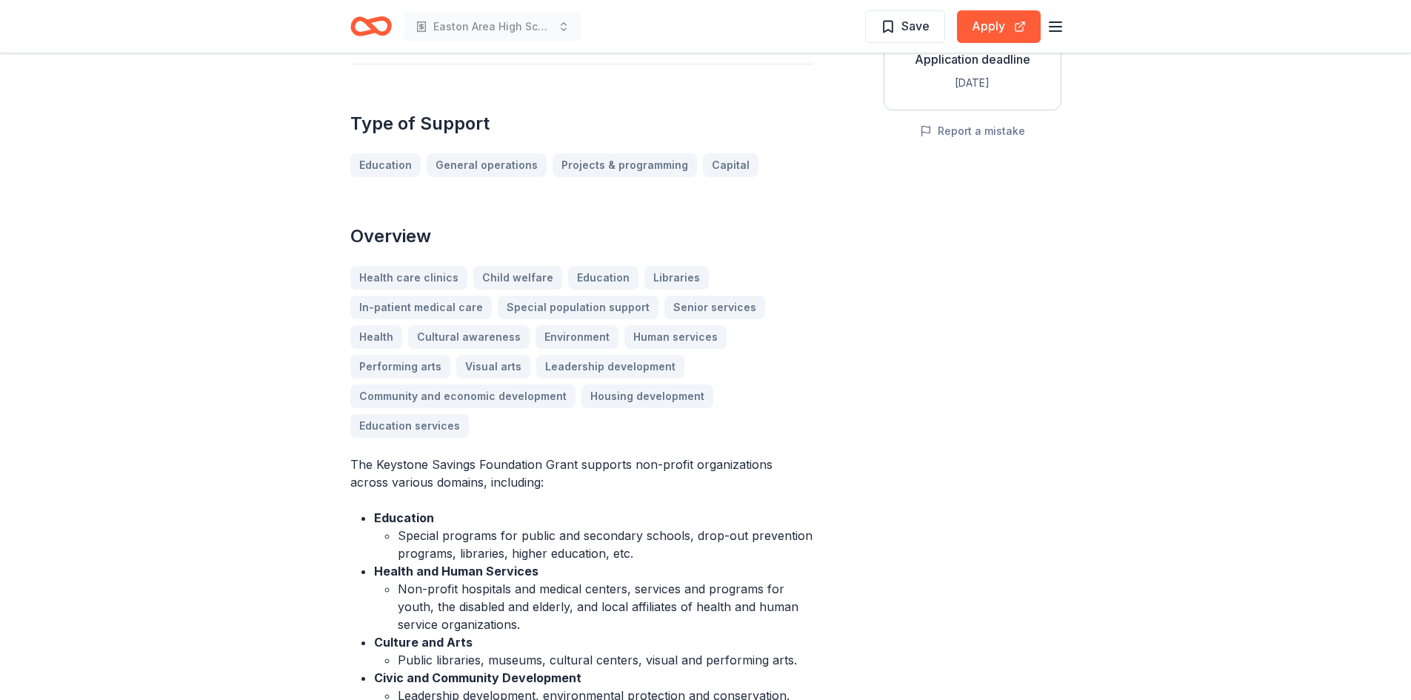
scroll to position [296, 0]
